Goal: Information Seeking & Learning: Learn about a topic

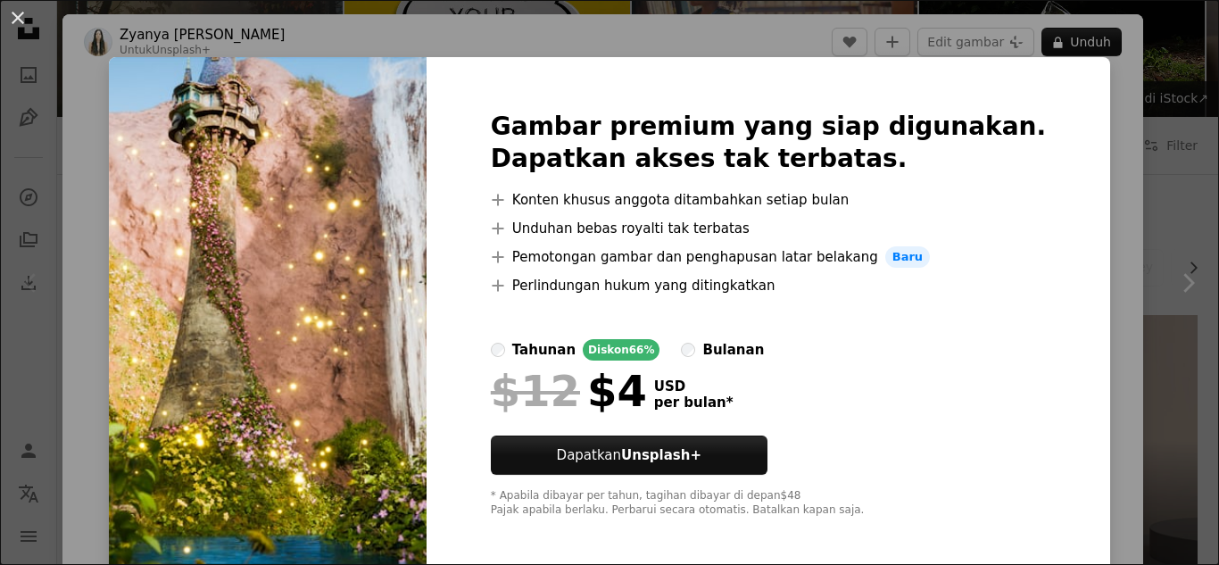
scroll to position [8, 0]
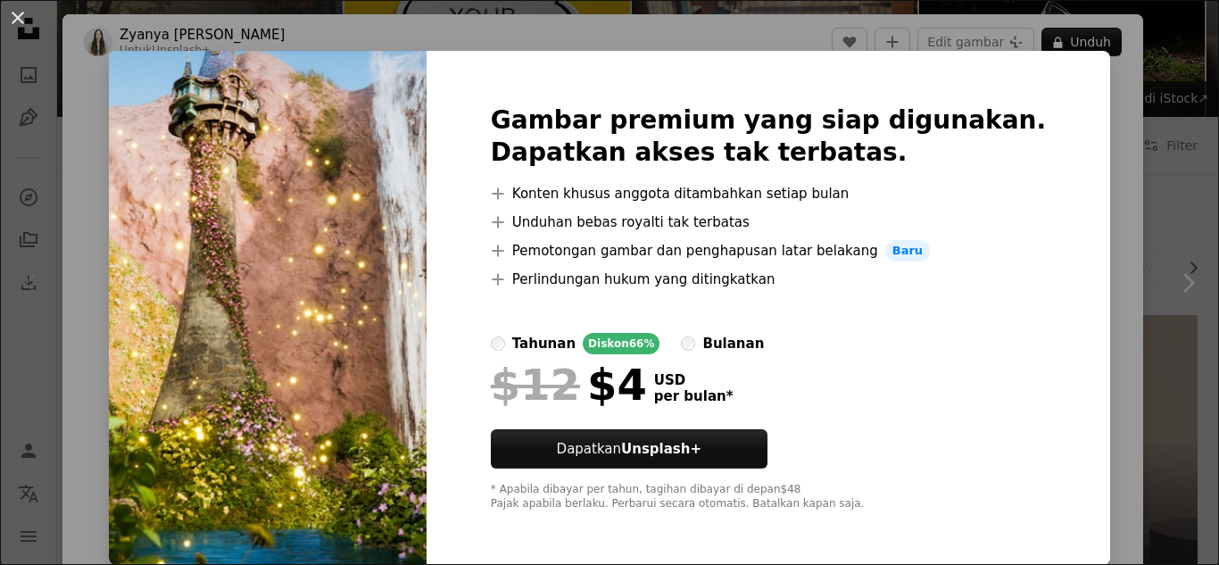
click at [1078, 193] on div "An X shape Gambar premium yang siap digunakan. Dapatkan akses tak terbatas. A p…" at bounding box center [609, 282] width 1219 height 565
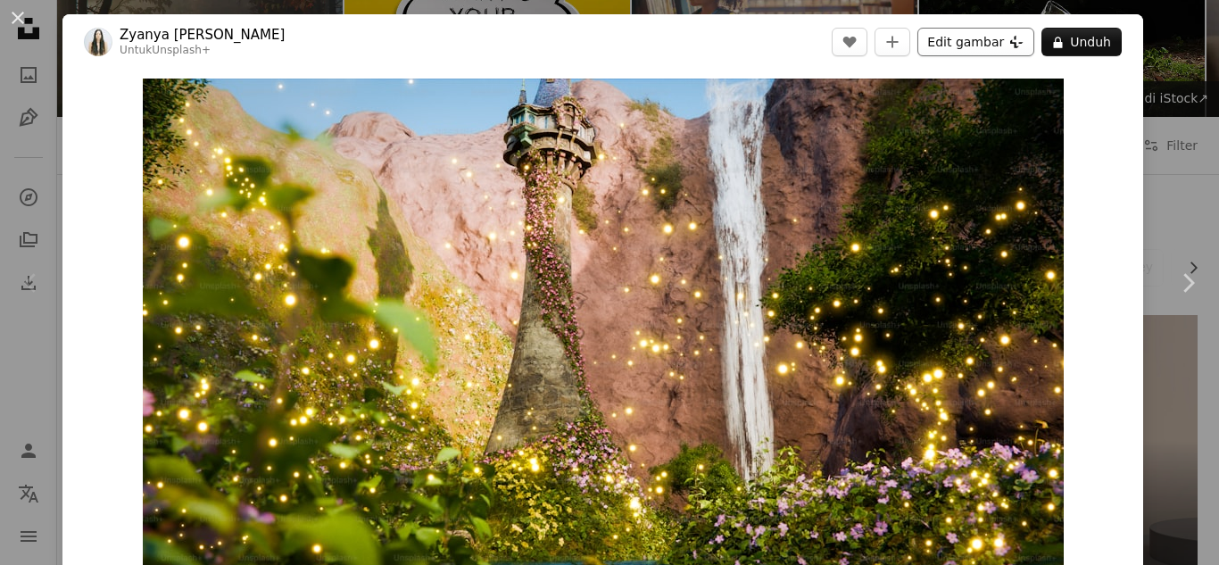
click at [954, 47] on button "Edit gambar Plus sign for Unsplash+" at bounding box center [975, 42] width 117 height 29
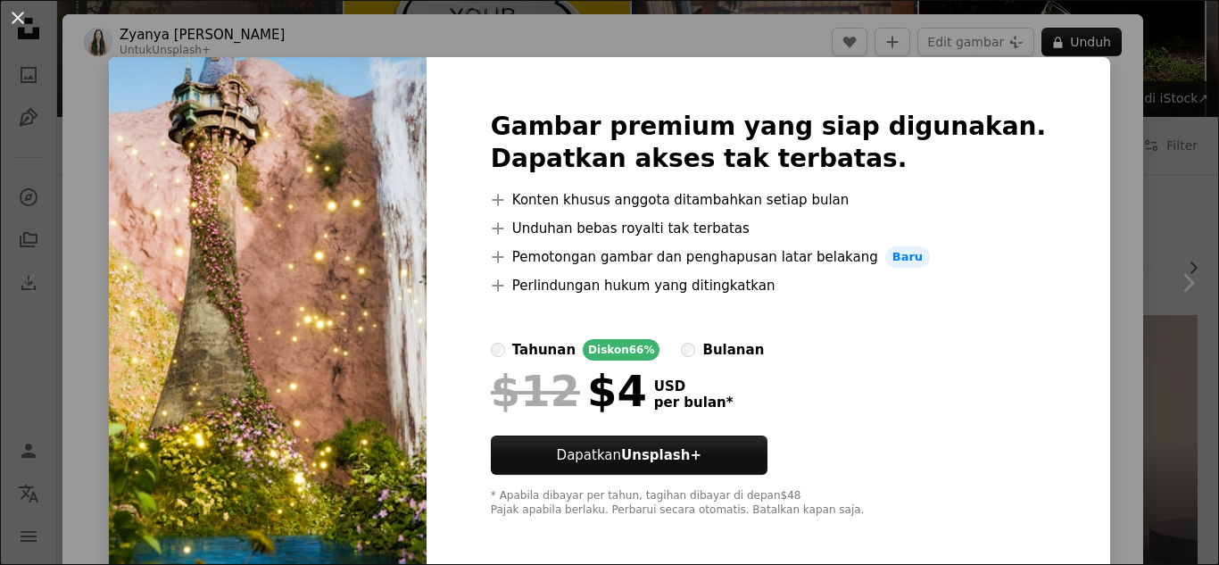
click at [1109, 176] on div "An X shape Gambar premium yang siap digunakan. Dapatkan akses tak terbatas. A p…" at bounding box center [609, 282] width 1219 height 565
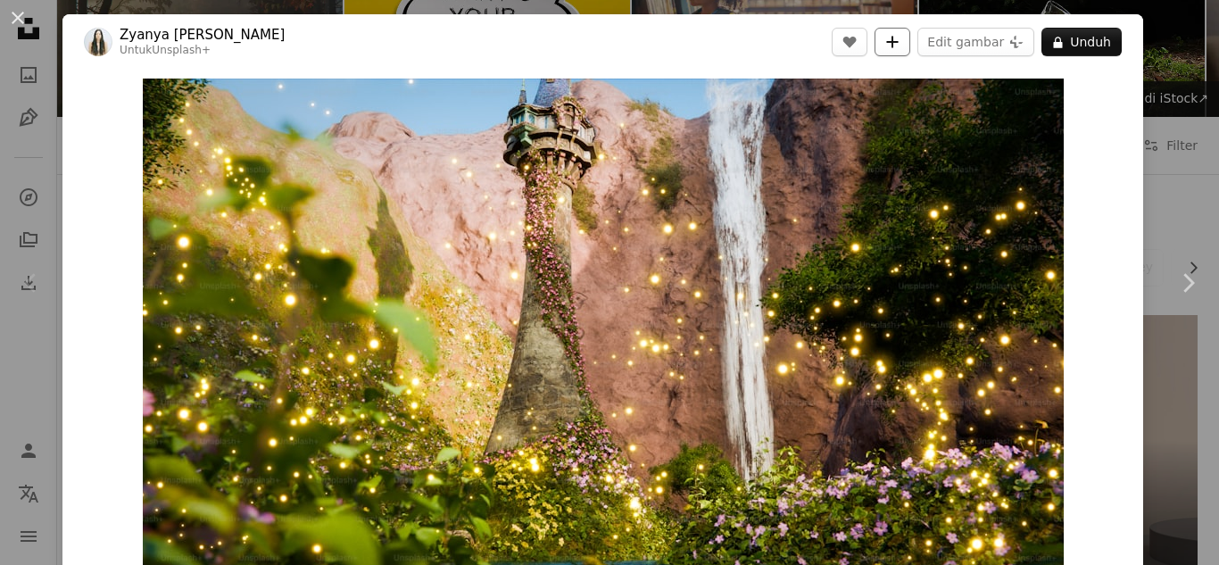
click at [888, 44] on icon "A plus sign" at bounding box center [892, 42] width 14 height 14
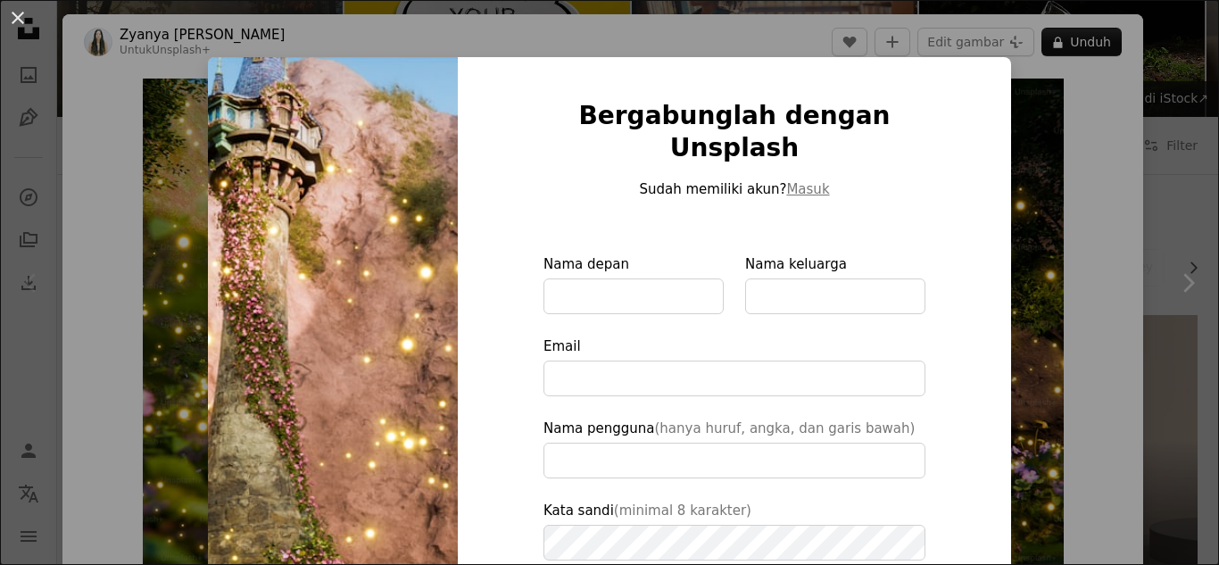
click at [1104, 310] on div "An X shape Bergabunglah dengan Unsplash Sudah memiliki akun? Masuk Nama depan N…" at bounding box center [609, 282] width 1219 height 565
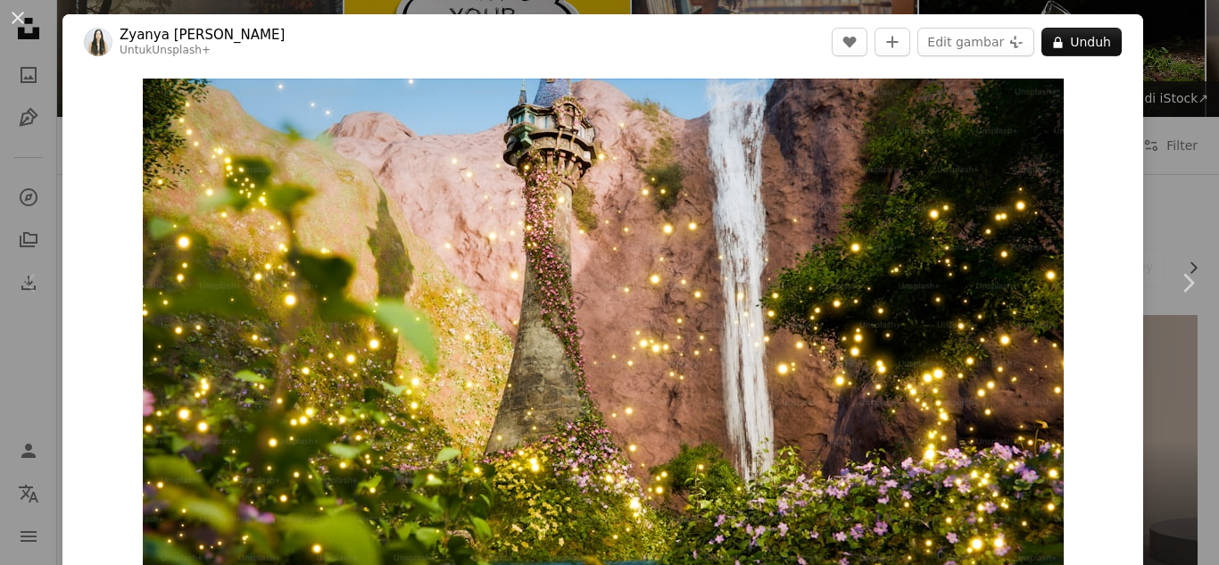
click at [1149, 175] on div "An X shape Chevron left Chevron right Zyanya [PERSON_NAME] Untuk Unsplash+ A he…" at bounding box center [609, 282] width 1219 height 565
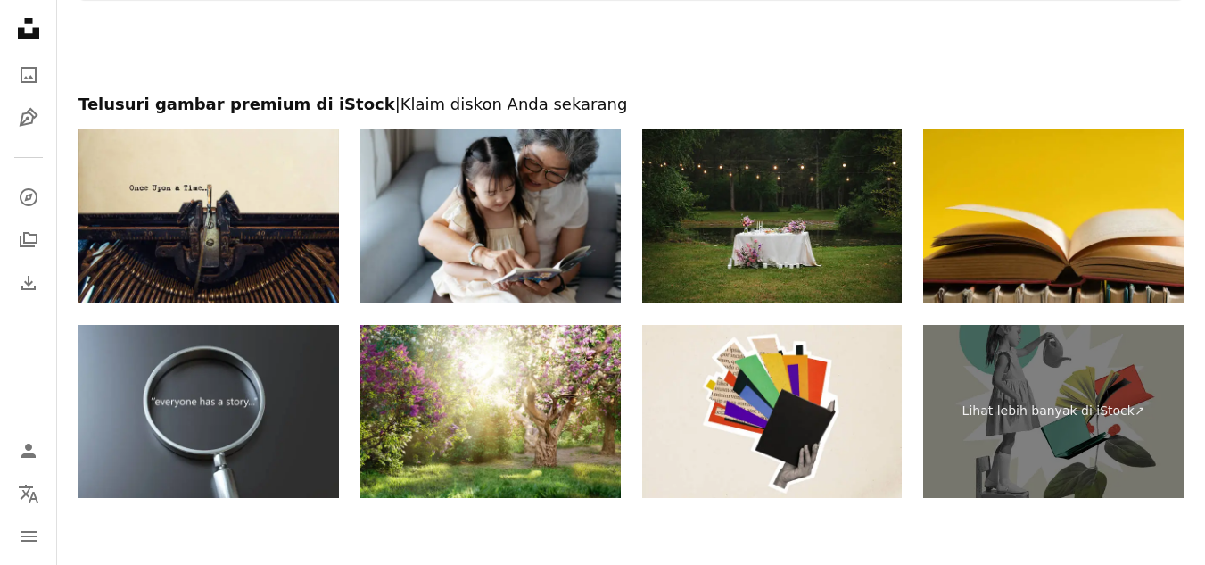
scroll to position [3266, 0]
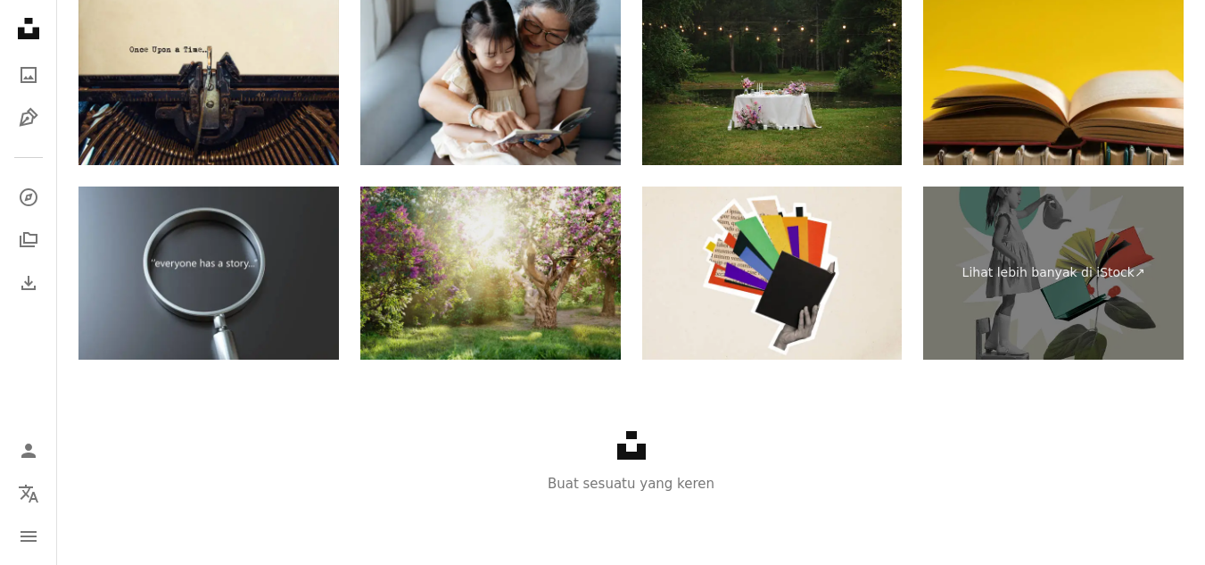
click at [569, 328] on img at bounding box center [490, 273] width 260 height 174
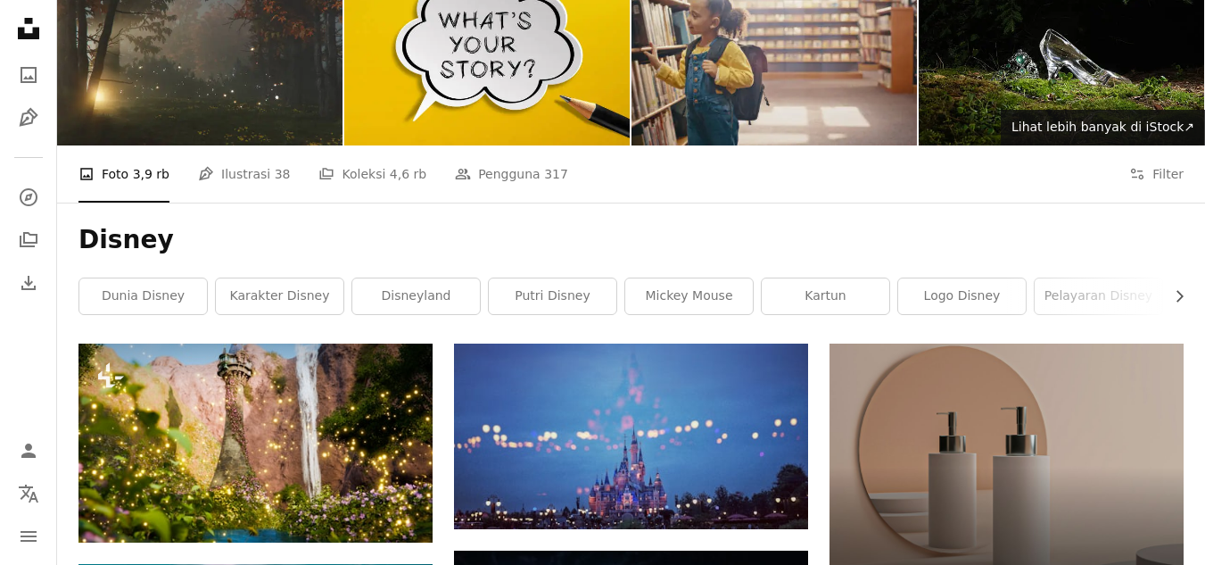
scroll to position [98, 0]
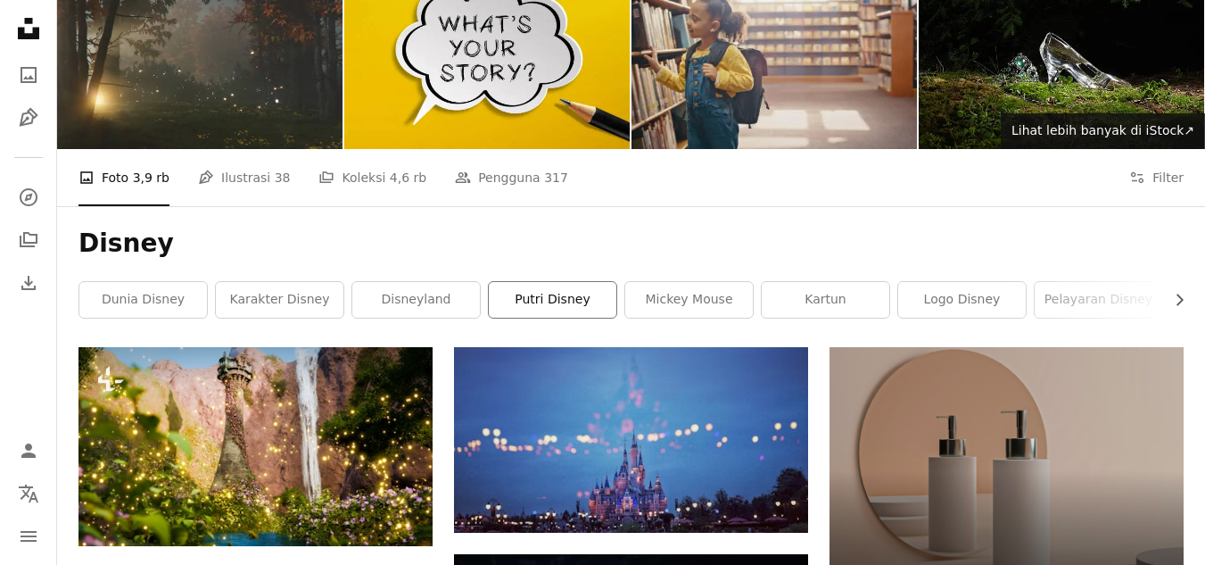
click at [567, 291] on link "Putri Disney" at bounding box center [553, 300] width 128 height 36
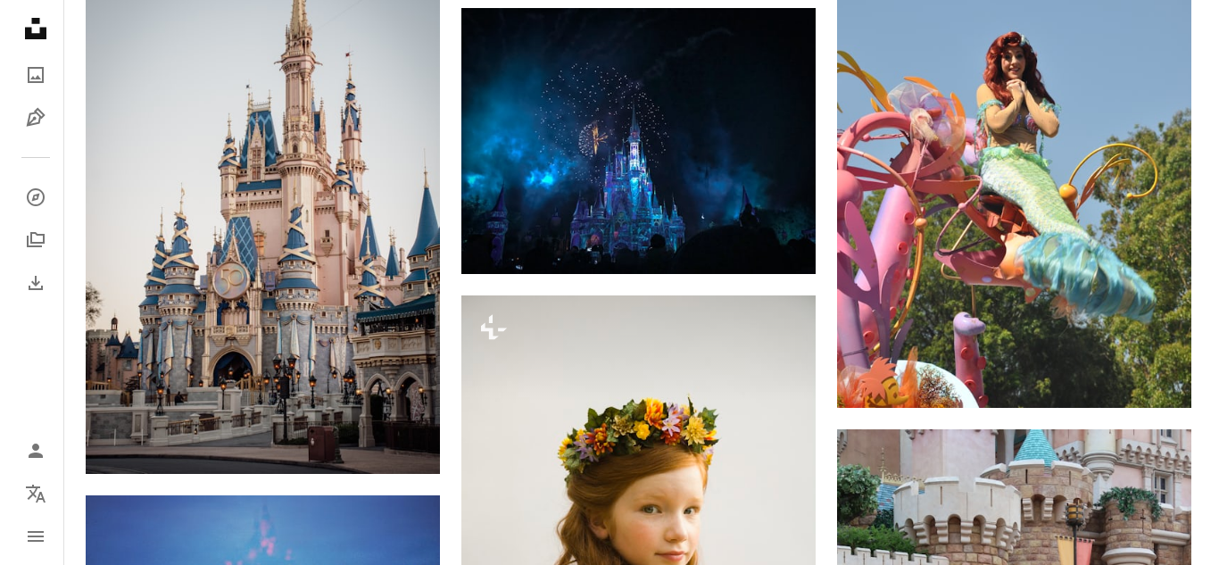
scroll to position [1365, 0]
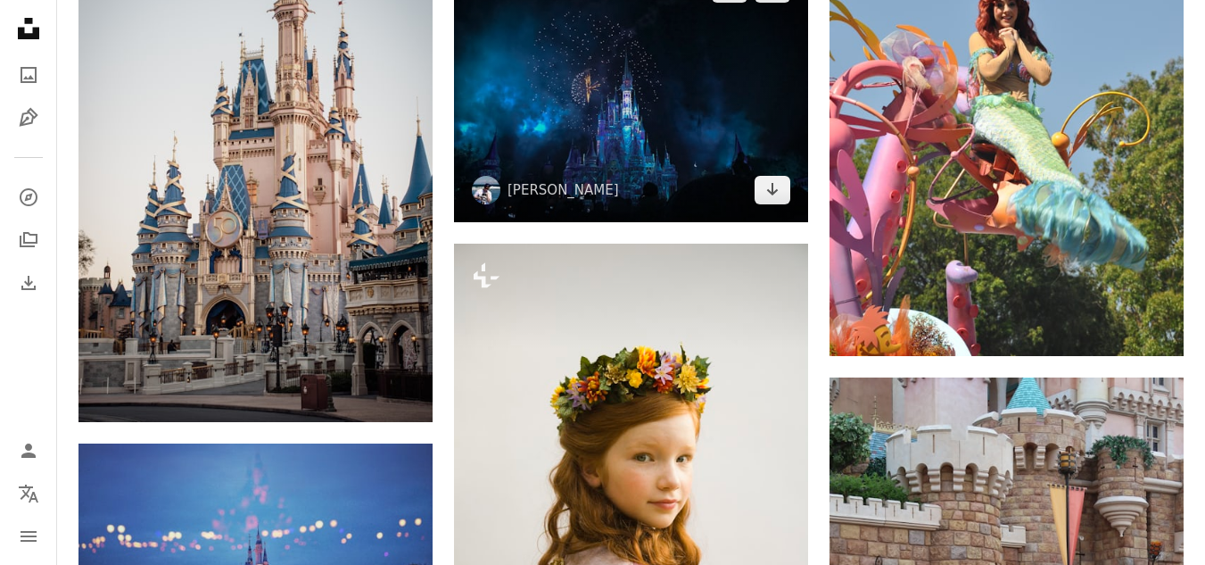
click at [646, 162] on img at bounding box center [631, 89] width 354 height 266
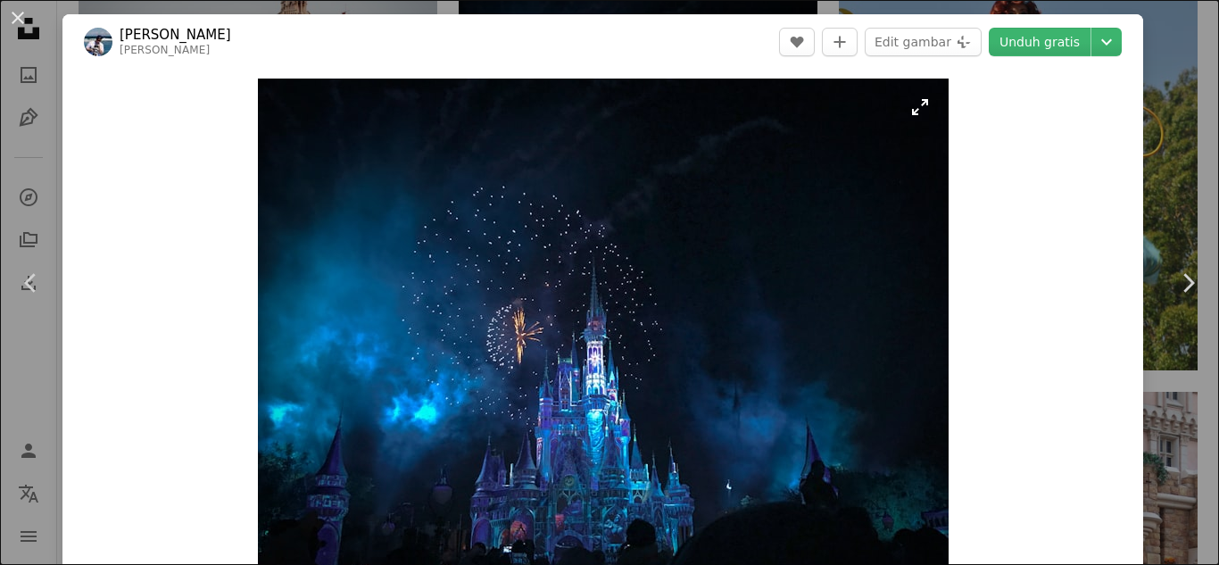
click at [639, 327] on img "Perbesar pada gambar ini" at bounding box center [603, 338] width 690 height 518
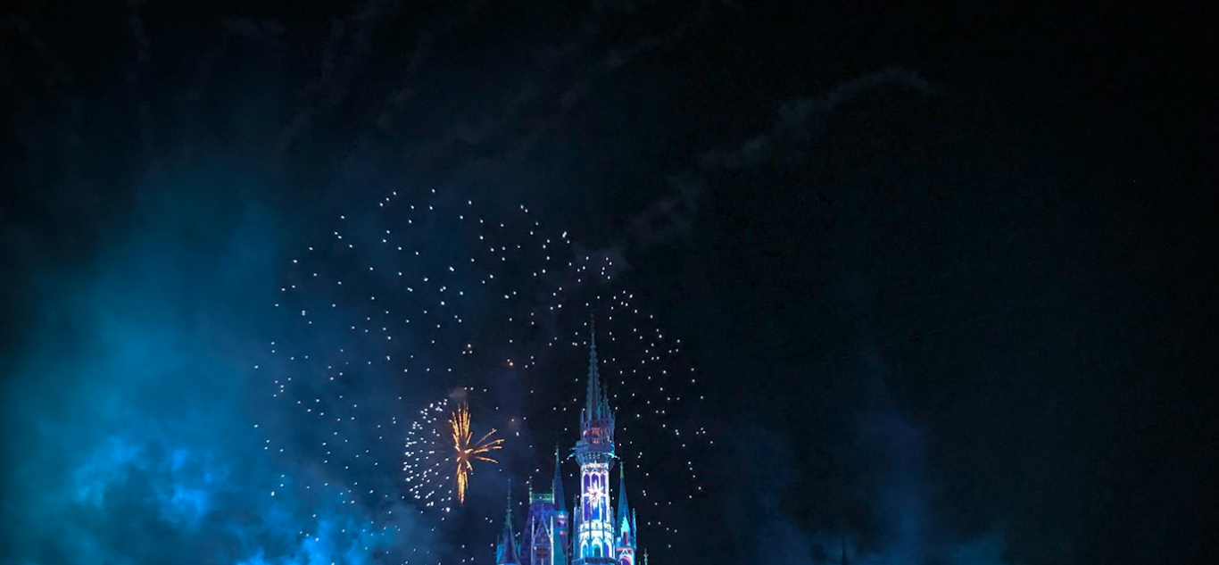
click at [639, 327] on img "Perkecil pada gambar ini" at bounding box center [609, 457] width 1220 height 916
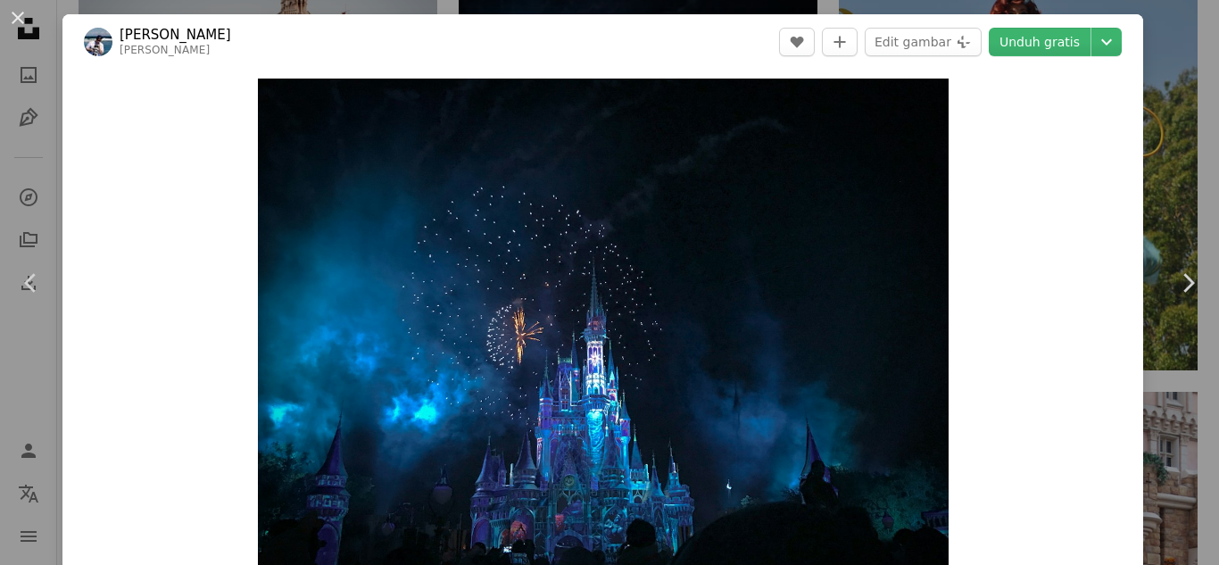
click at [1159, 106] on div "An X shape Chevron left Chevron right [PERSON_NAME] [PERSON_NAME] A heart A plu…" at bounding box center [609, 282] width 1219 height 565
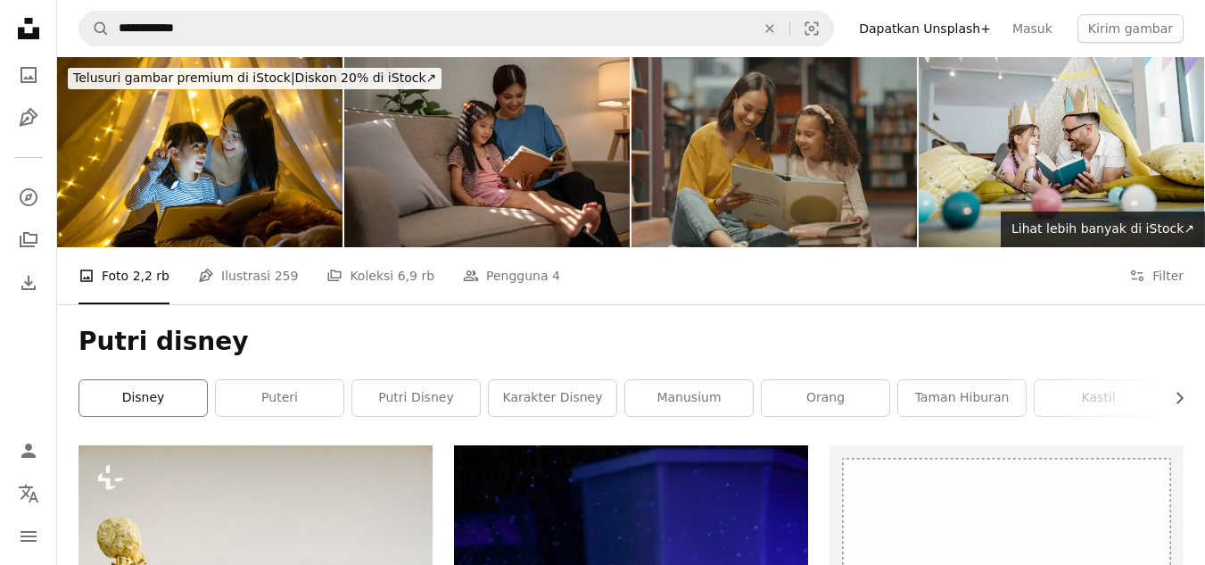
click at [120, 401] on link "Disney" at bounding box center [143, 398] width 128 height 36
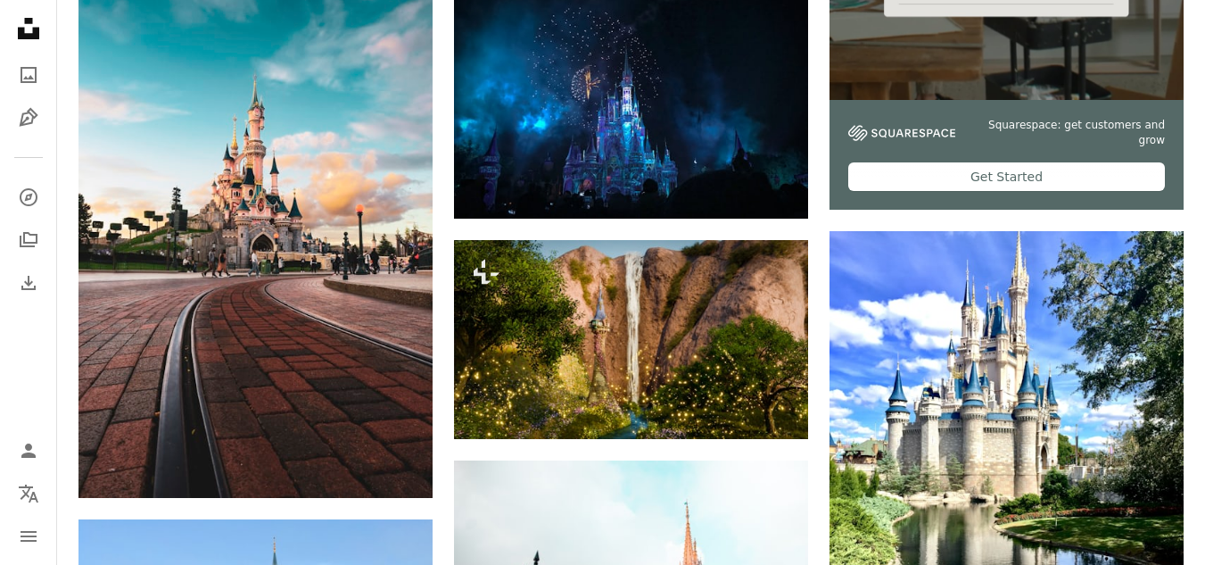
scroll to position [703, 0]
